Goal: Find specific page/section: Find specific page/section

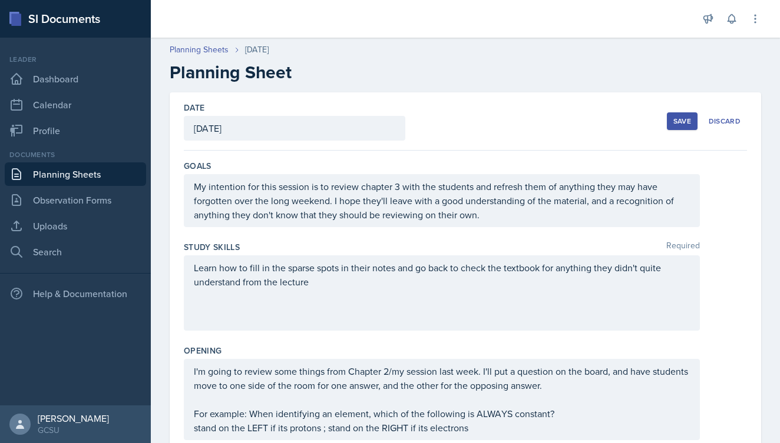
click at [682, 120] on div "Save" at bounding box center [682, 121] width 18 height 9
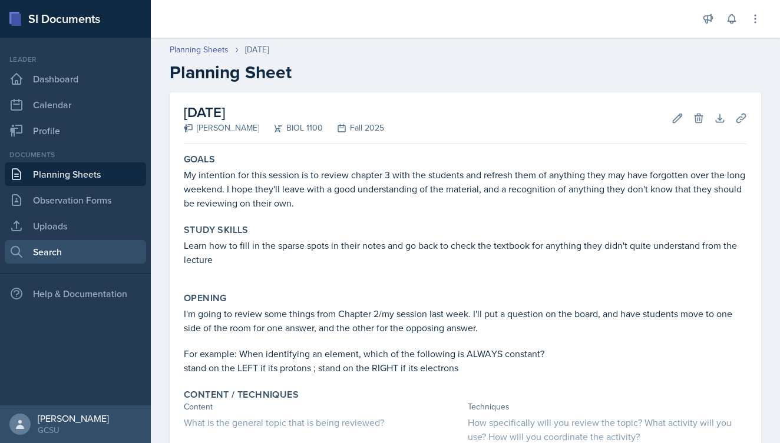
click at [60, 255] on link "Search" at bounding box center [75, 252] width 141 height 24
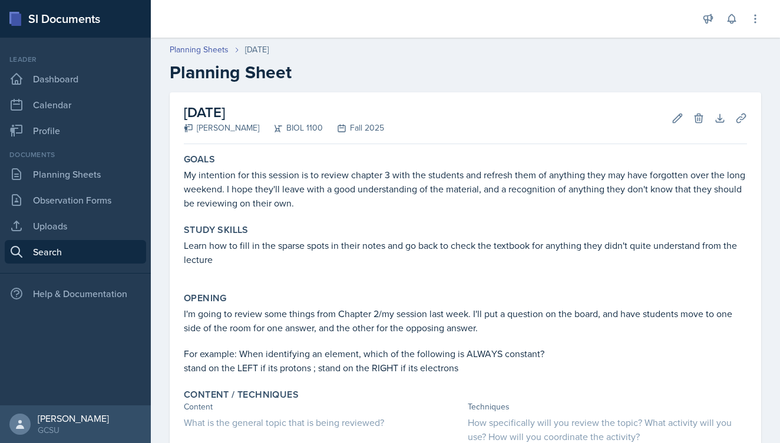
select select "all"
select select "1"
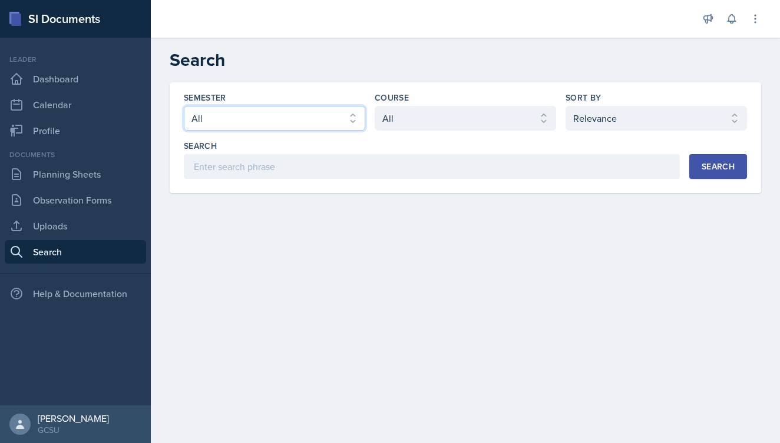
select select "838c426c-7ba8-4b05-94c8-22f19dd4c5cc"
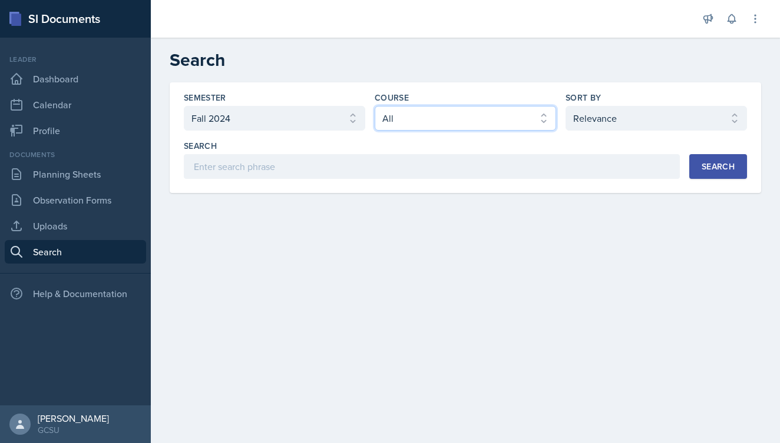
select select "36541d13-729a-45ef-a9cb-922687840166"
click at [729, 163] on div "Search" at bounding box center [717, 166] width 33 height 9
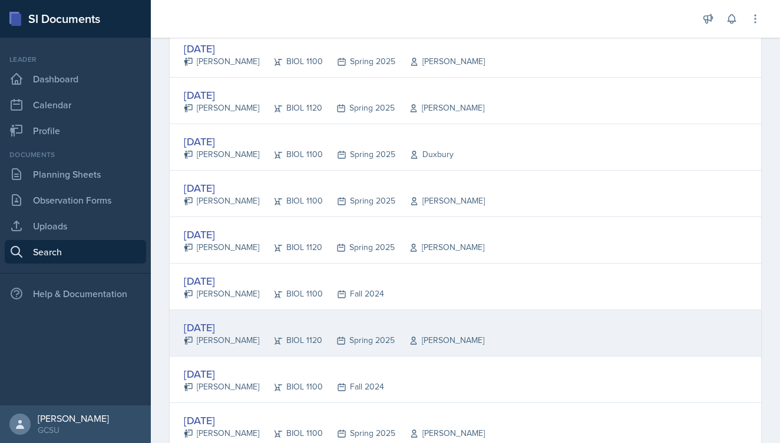
scroll to position [717, 0]
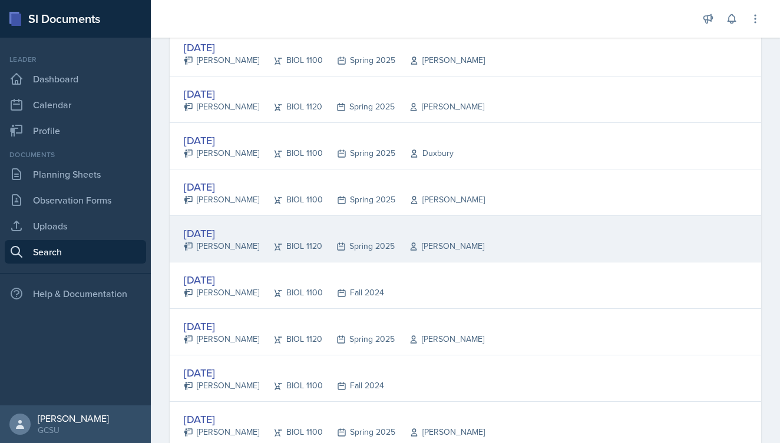
click at [233, 236] on div "[DATE]" at bounding box center [334, 234] width 300 height 16
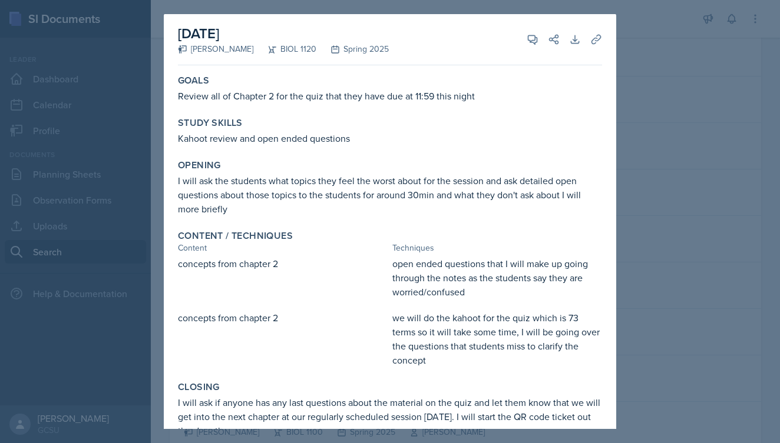
scroll to position [0, 0]
click at [674, 84] on div at bounding box center [390, 221] width 780 height 443
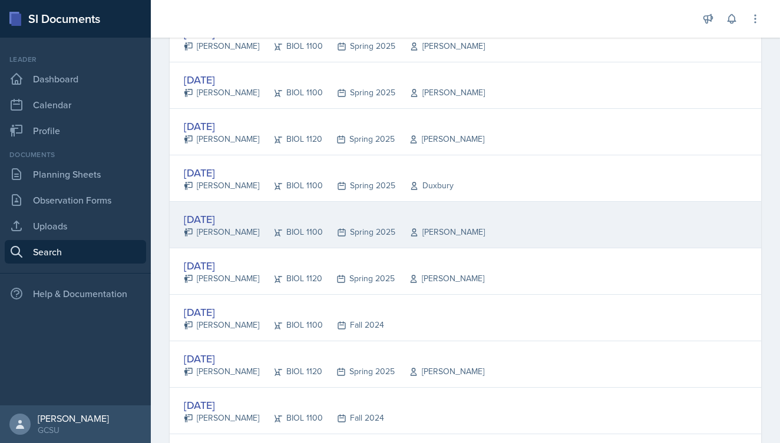
scroll to position [675, 0]
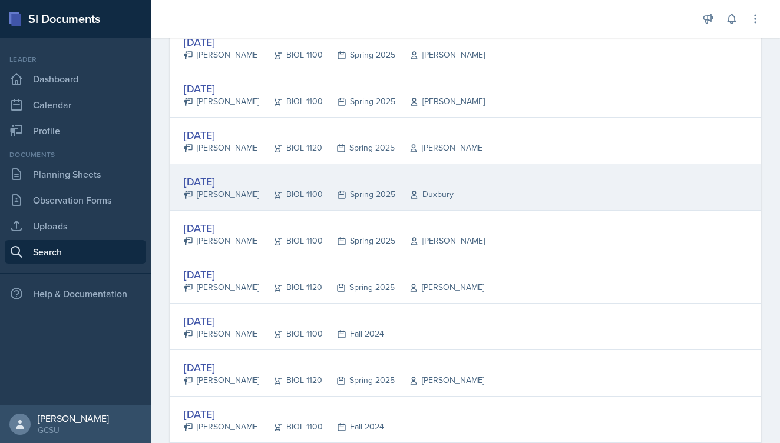
click at [231, 182] on div "[DATE]" at bounding box center [319, 182] width 270 height 16
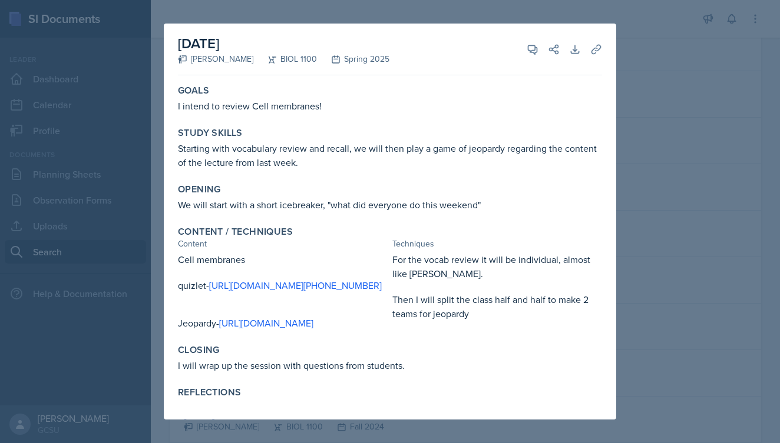
click at [652, 195] on div at bounding box center [390, 221] width 780 height 443
